Goal: Task Accomplishment & Management: Use online tool/utility

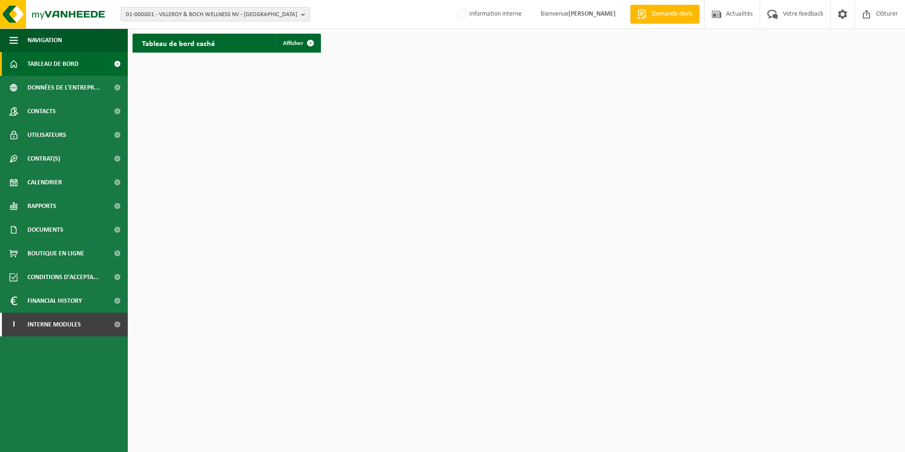
click at [188, 16] on span "01-000001 - VILLEROY & BOCH WELLNESS NV - ROESELARE" at bounding box center [211, 15] width 171 height 14
type input "s"
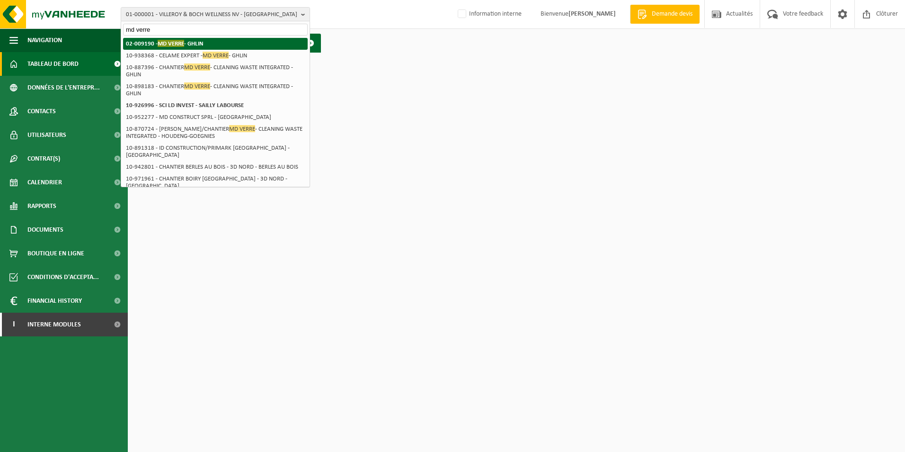
type input "md verre"
click at [199, 47] on strong "02-009190 - MD VERRE - GHLIN" at bounding box center [165, 43] width 78 height 7
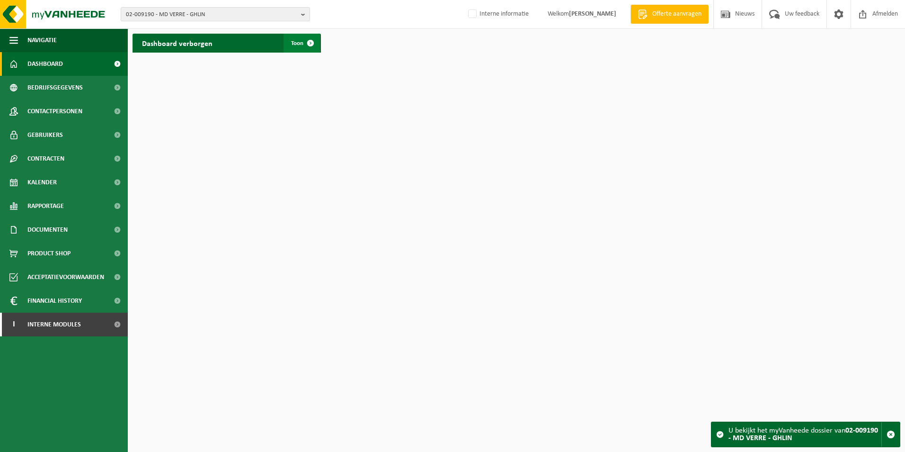
click at [301, 42] on span "Toon" at bounding box center [297, 43] width 12 height 6
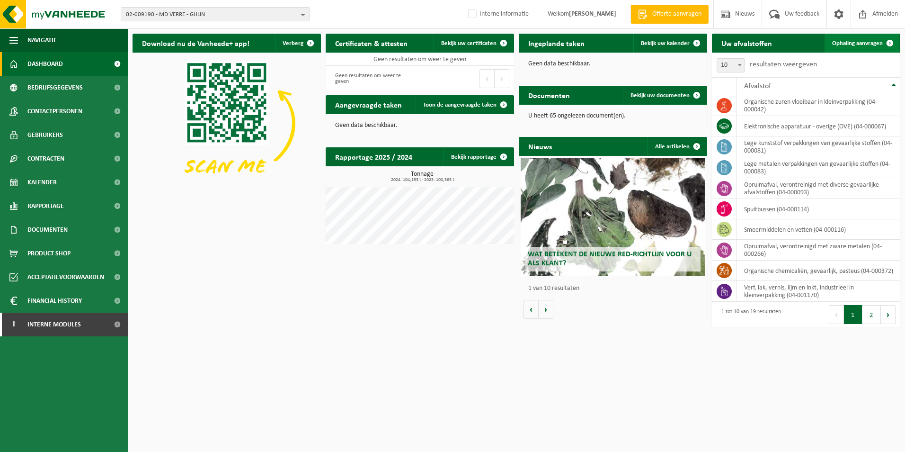
click at [868, 45] on span "Ophaling aanvragen" at bounding box center [857, 43] width 51 height 6
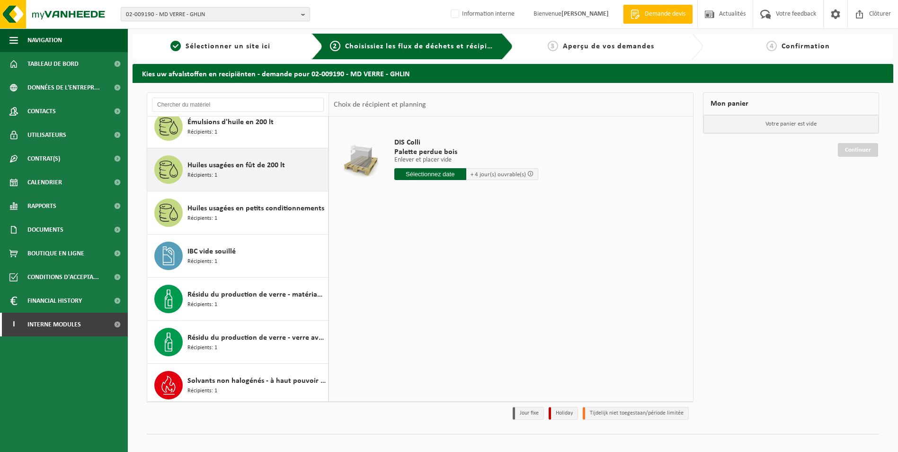
scroll to position [533, 0]
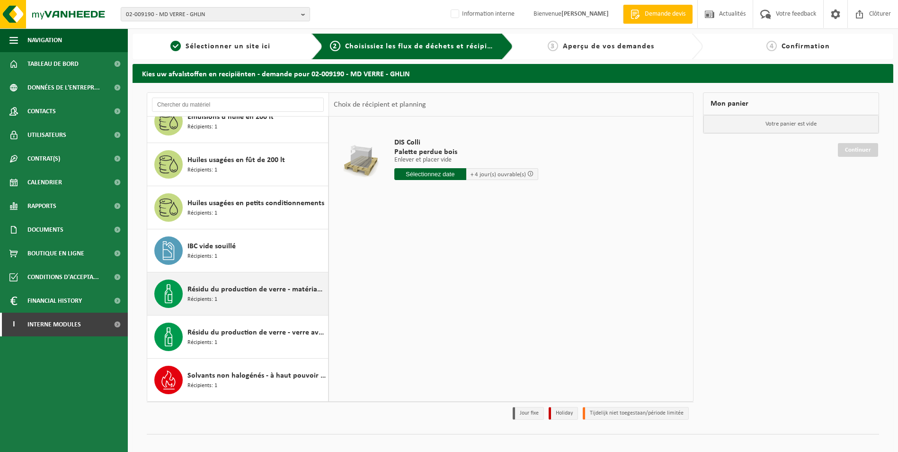
click at [245, 295] on div "Résidu du production de verre - matériau sableux contenant une quantité limitée…" at bounding box center [256, 293] width 138 height 28
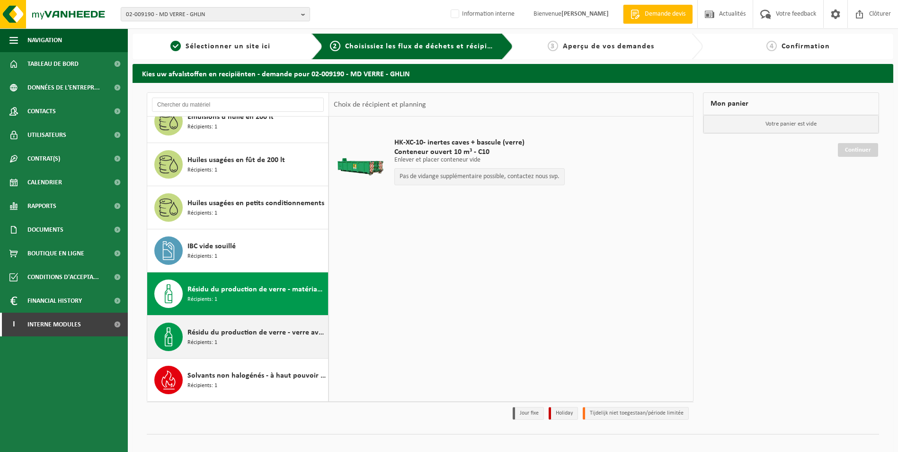
click at [259, 318] on div "Résidu du production de verre - verre avec fraction sableuse Récipients: 1" at bounding box center [237, 336] width 181 height 43
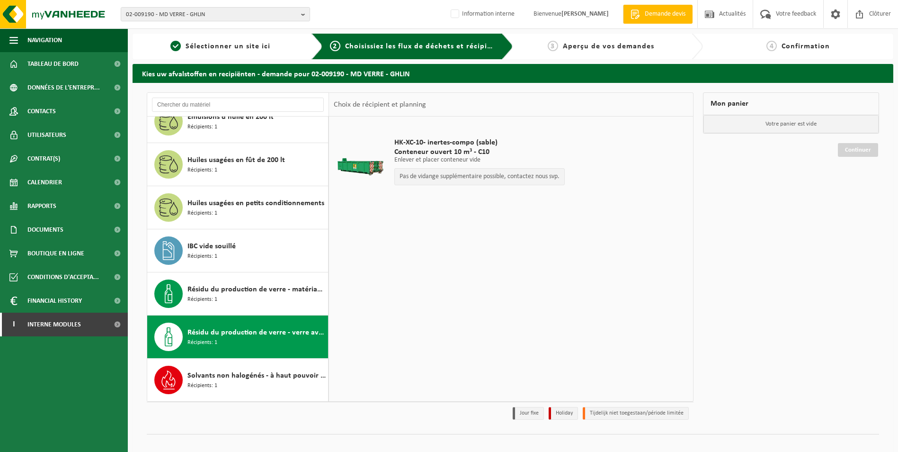
click at [474, 178] on p "Pas de vidange supplémentaire possible, contactez nous svp." at bounding box center [479, 176] width 160 height 7
click at [608, 218] on div "HK-XC-10- inertes-compo (sable) Conteneur ouvert 10 m³ - C10 Enlever et placer …" at bounding box center [511, 258] width 364 height 284
click at [41, 221] on span "Documents" at bounding box center [45, 230] width 36 height 24
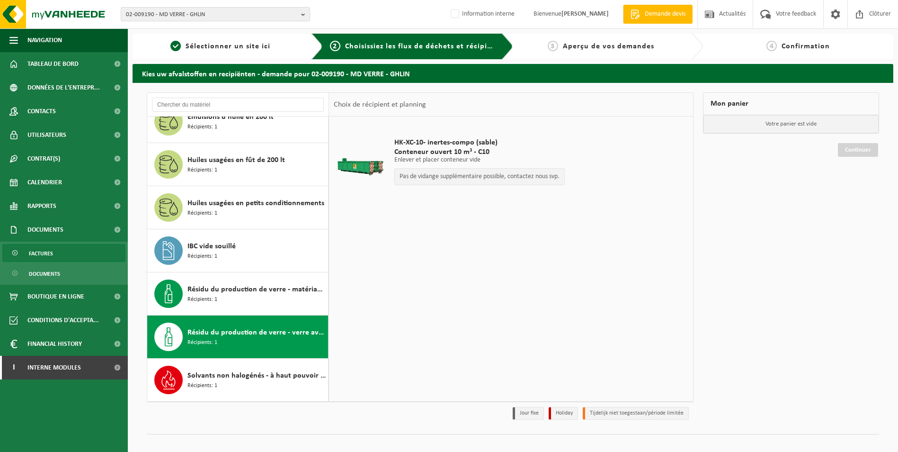
click at [53, 248] on link "Factures" at bounding box center [63, 253] width 123 height 18
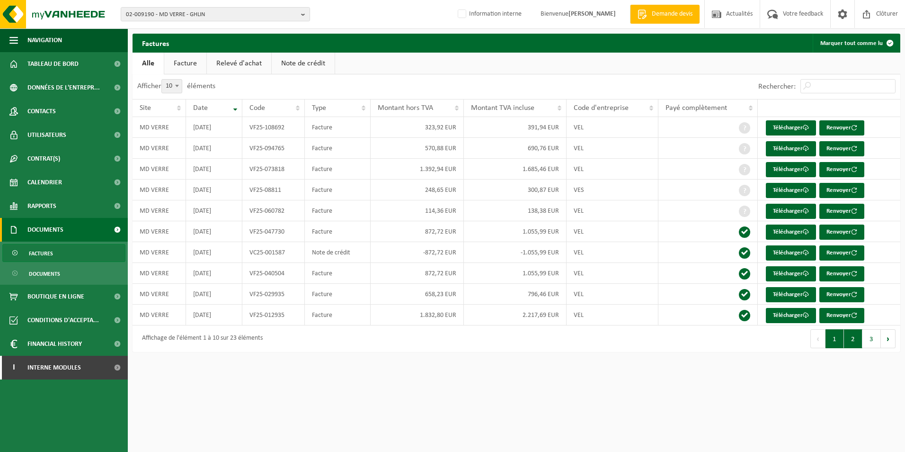
click at [858, 340] on button "2" at bounding box center [853, 338] width 18 height 19
click at [840, 343] on button "1" at bounding box center [834, 338] width 18 height 19
click at [857, 345] on button "2" at bounding box center [853, 338] width 18 height 19
click at [838, 344] on button "1" at bounding box center [834, 338] width 18 height 19
click at [276, 351] on div "Affichage de l'élément 1 à 10 sur 23 éléments" at bounding box center [325, 338] width 384 height 27
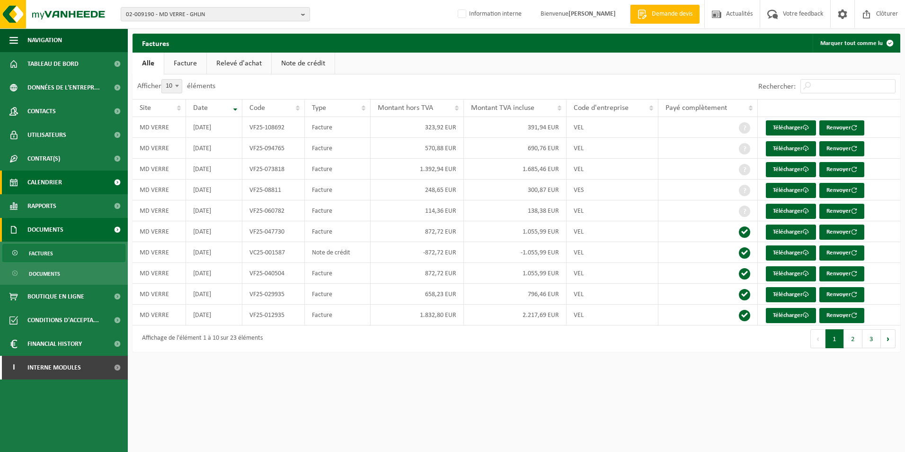
click at [46, 186] on span "Calendrier" at bounding box center [44, 182] width 35 height 24
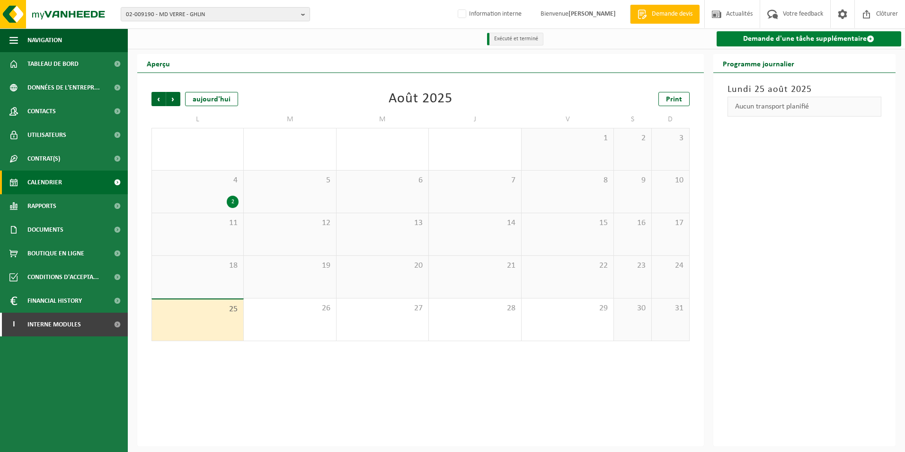
click at [796, 39] on link "Demande d'une tâche supplémentaire" at bounding box center [809, 38] width 185 height 15
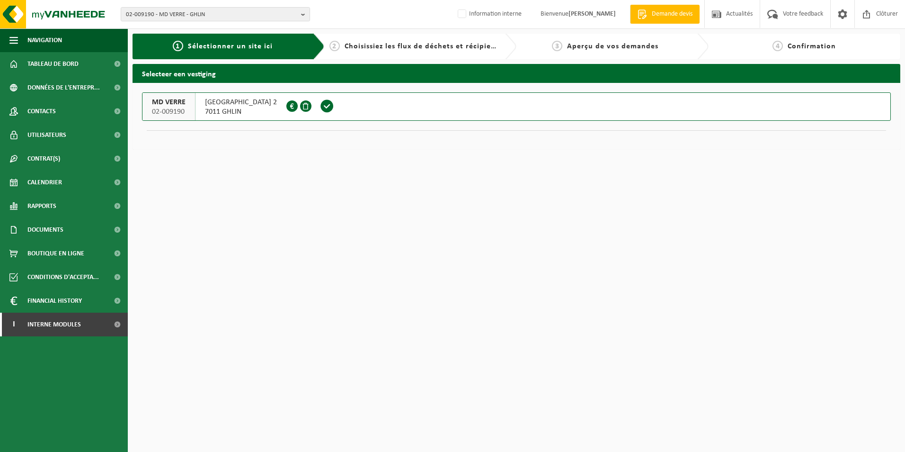
click at [249, 115] on span "7011 GHLIN" at bounding box center [241, 111] width 72 height 9
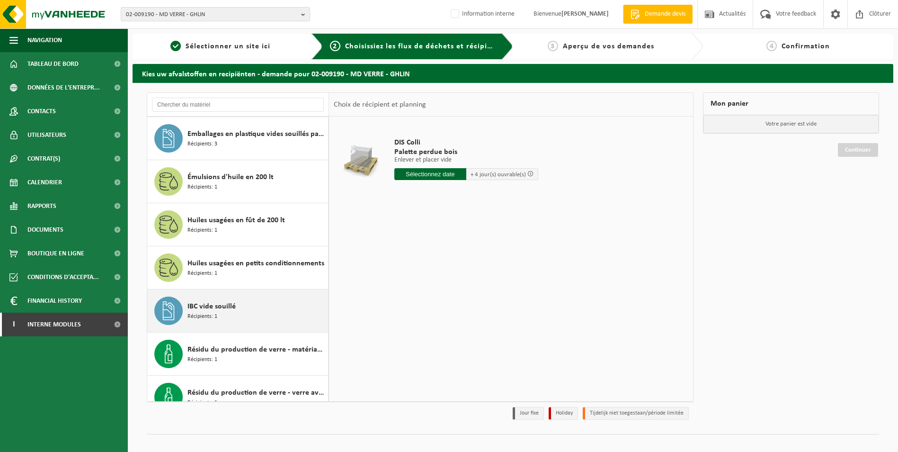
scroll to position [533, 0]
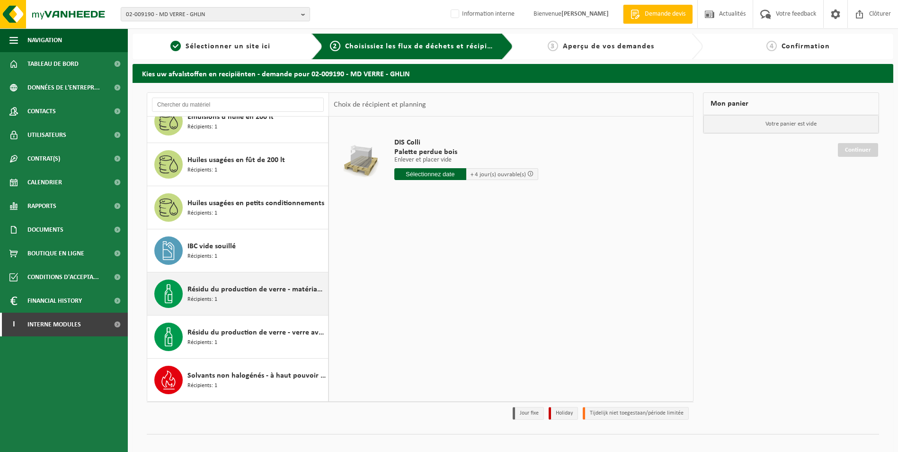
click at [217, 302] on div "Résidu du production de verre - matériau sableux contenant une quantité limitée…" at bounding box center [256, 293] width 138 height 28
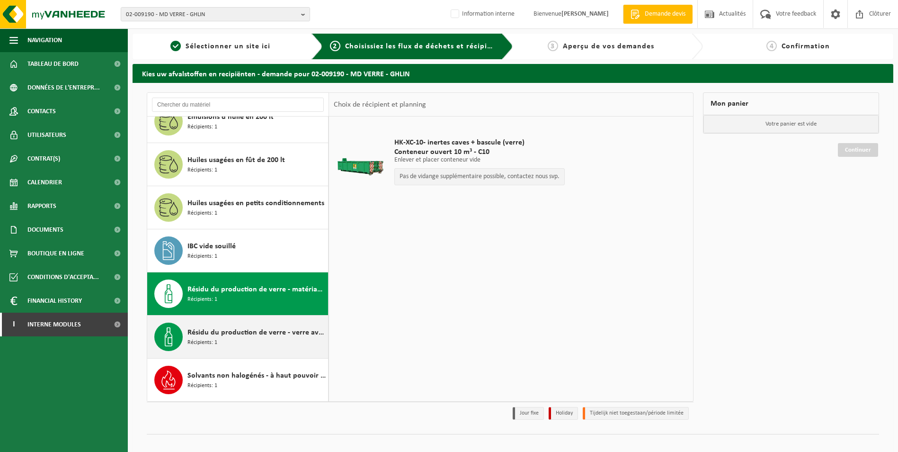
click at [263, 333] on span "Résidu du production de verre - verre avec fraction sableuse" at bounding box center [256, 332] width 138 height 11
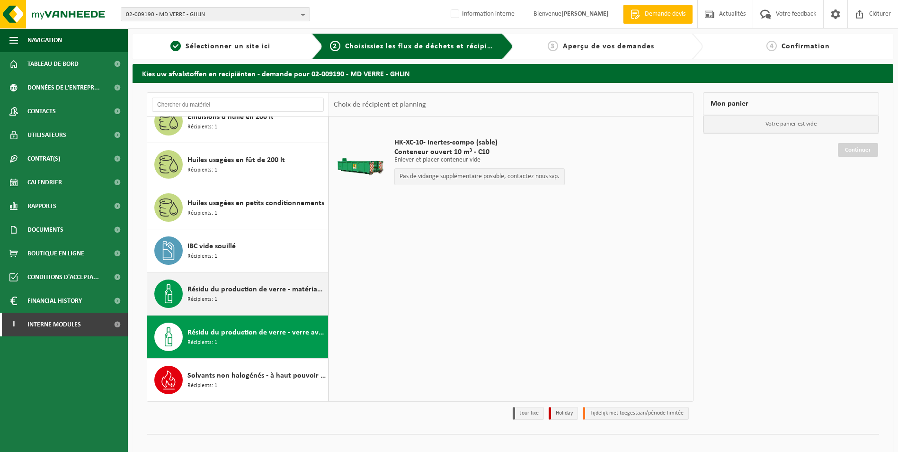
click at [266, 289] on span "Résidu du production de verre - matériau sableux contenant une quantité limitée…" at bounding box center [256, 289] width 138 height 11
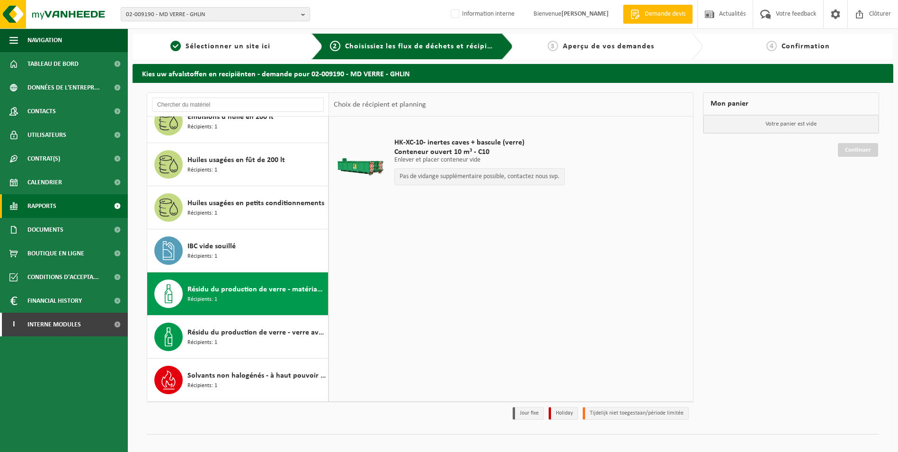
click at [49, 205] on span "Rapports" at bounding box center [41, 206] width 29 height 24
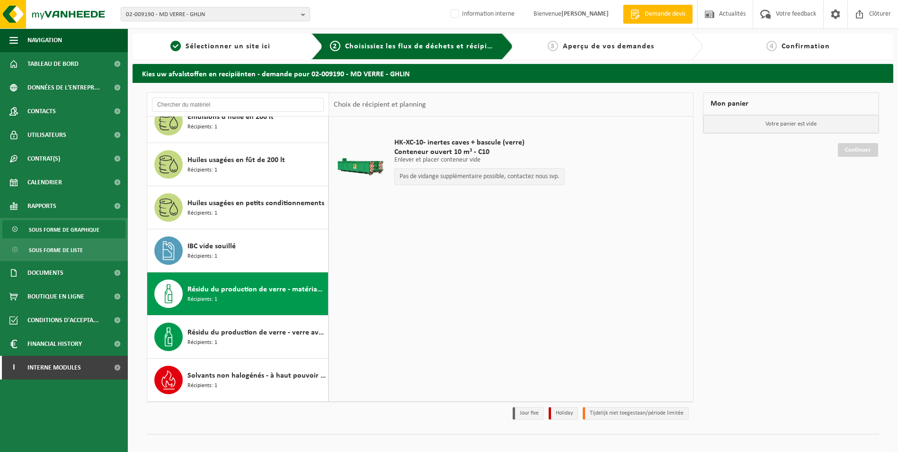
click at [51, 225] on span "Sous forme de graphique" at bounding box center [64, 230] width 71 height 18
click at [542, 267] on div "HK-XC-10- inertes caves + bascule (verre) Conteneur ouvert 10 m³ - C10 Enlever …" at bounding box center [511, 258] width 364 height 284
click at [461, 205] on td "HK-XC-10- inertes caves + bascule (verre) Conteneur ouvert 10 m³ - C10 Enlever …" at bounding box center [538, 163] width 302 height 85
click at [474, 197] on div "HK-XC-10- inertes caves + bascule (verre) Conteneur ouvert 10 m³ - C10 Enlever …" at bounding box center [480, 163] width 180 height 71
click at [481, 214] on table "HK-XC-10- inertes caves + bascule (verre) Conteneur ouvert 10 m³ - C10 Enlever …" at bounding box center [511, 165] width 364 height 99
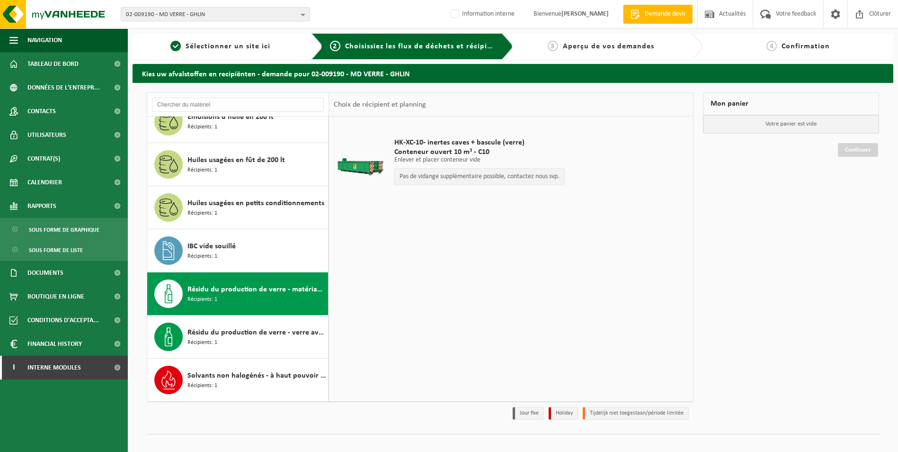
click at [433, 220] on div "HK-XC-10- inertes caves + bascule (verre) Conteneur ouvert 10 m³ - C10 Enlever …" at bounding box center [511, 258] width 364 height 284
click at [246, 172] on div "Huiles usagées en fût de 200 lt Récipients: 1" at bounding box center [256, 164] width 138 height 28
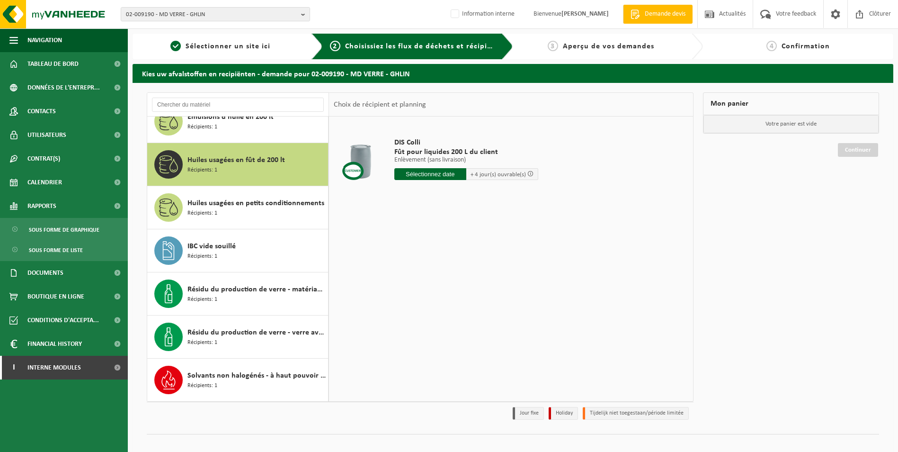
click at [509, 259] on div "DIS Colli Fût pour liquides 200 L du client Enlèvement (sans livraison) Enlèvem…" at bounding box center [511, 258] width 364 height 284
click at [222, 327] on span "Résidu du production de verre - verre avec fraction sableuse" at bounding box center [256, 332] width 138 height 11
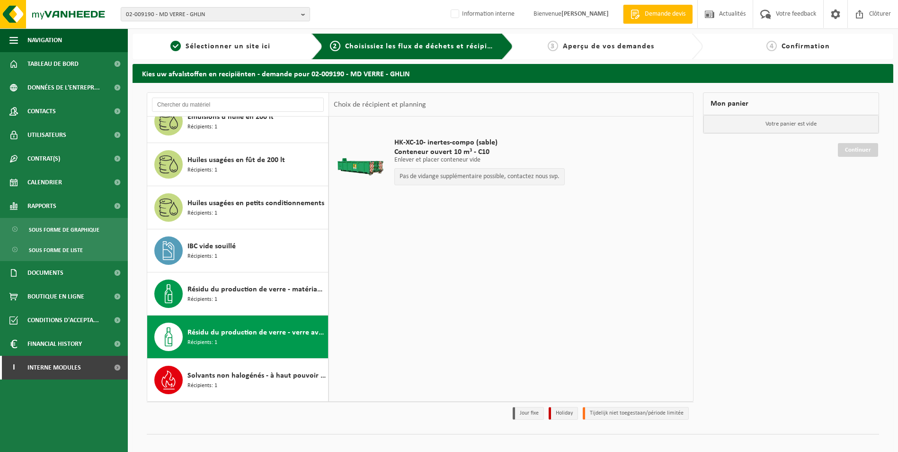
click at [454, 215] on table "HK-XC-10- inertes-compo (sable) Conteneur ouvert 10 m³ - C10 Enlever et placer …" at bounding box center [511, 165] width 364 height 99
click at [410, 214] on table "HK-XC-10- inertes-compo (sable) Conteneur ouvert 10 m³ - C10 Enlever et placer …" at bounding box center [511, 165] width 364 height 99
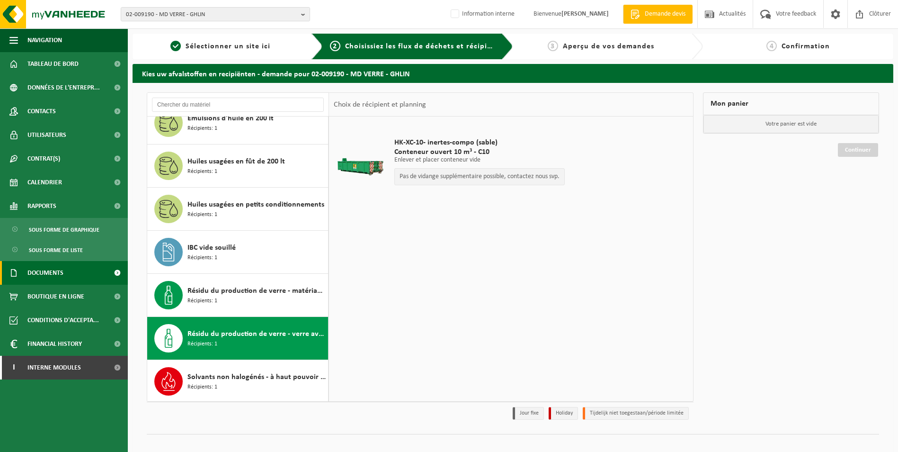
click at [69, 269] on link "Documents" at bounding box center [64, 273] width 128 height 24
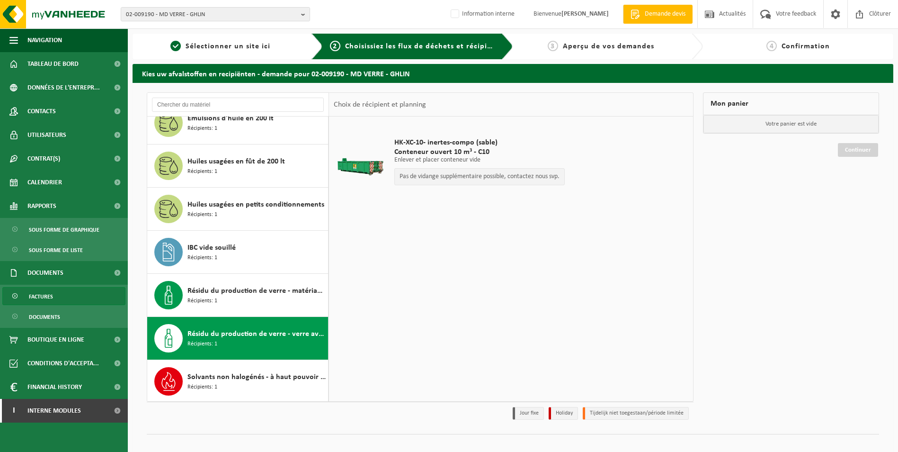
click at [70, 300] on link "Factures" at bounding box center [63, 296] width 123 height 18
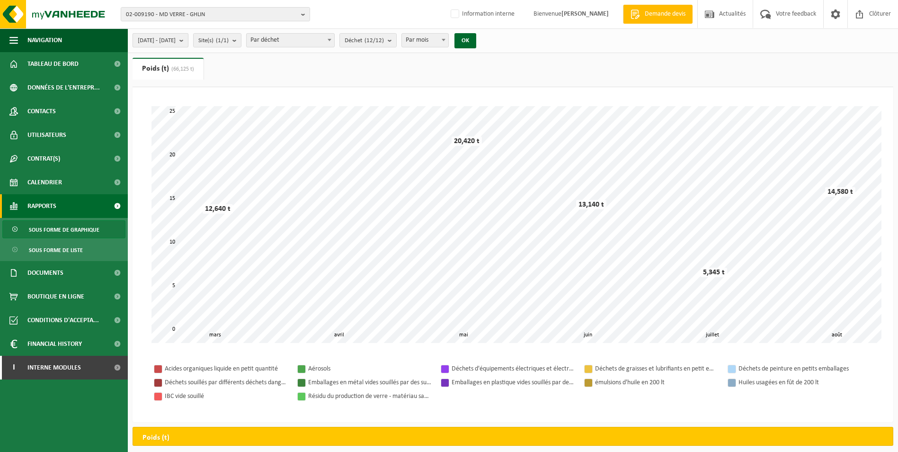
click at [176, 39] on span "[DATE] - [DATE]" at bounding box center [157, 41] width 38 height 14
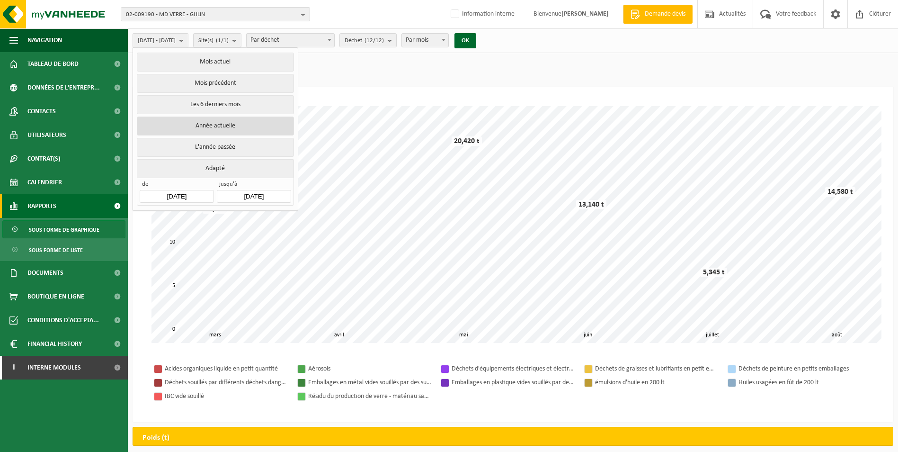
click at [211, 126] on button "Année actuelle" at bounding box center [215, 125] width 157 height 19
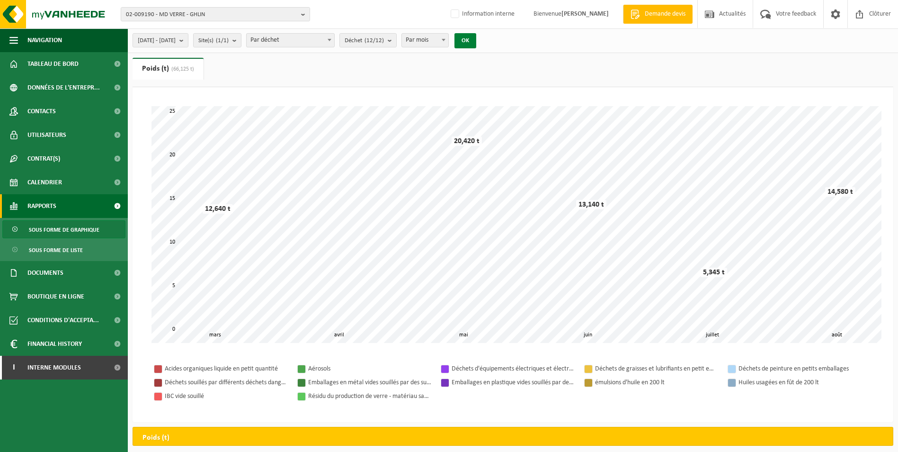
click at [476, 39] on button "OK" at bounding box center [465, 40] width 22 height 15
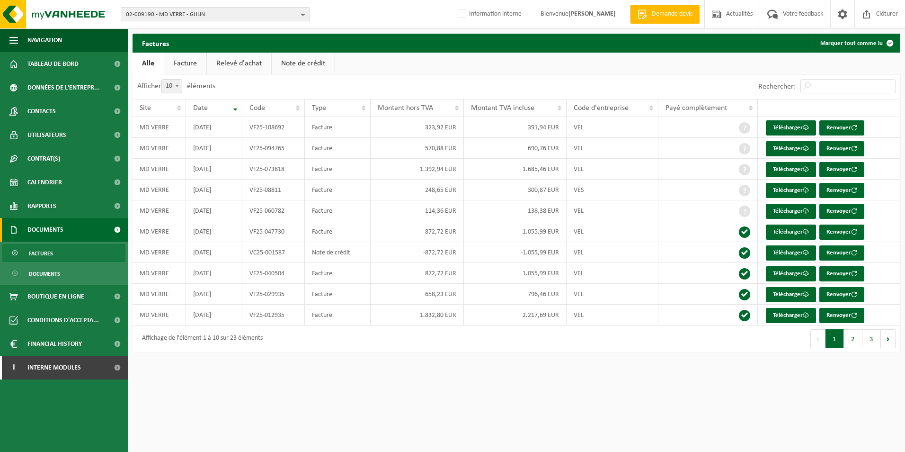
click at [559, 66] on ul "Alle Facture Relevé d'achat Note de crédit" at bounding box center [517, 64] width 768 height 22
click at [527, 58] on ul "Alle Facture Relevé d'achat Note de crédit" at bounding box center [517, 64] width 768 height 22
click at [515, 54] on ul "Alle Facture Relevé d'achat Note de crédit" at bounding box center [517, 64] width 768 height 22
click at [52, 59] on span "Tableau de bord" at bounding box center [52, 64] width 51 height 24
